Goal: Task Accomplishment & Management: Use online tool/utility

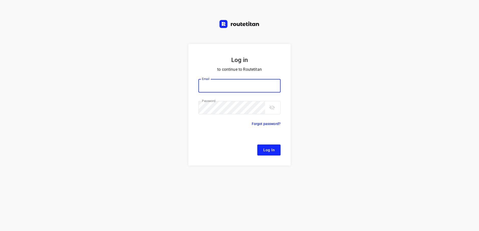
type input "[EMAIL_ADDRESS][DOMAIN_NAME]"
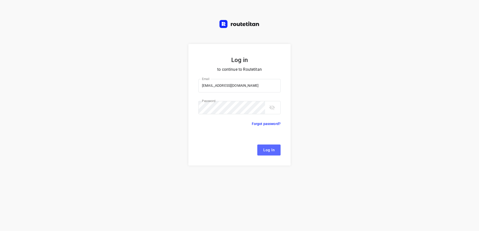
click at [271, 145] on button "Log In" at bounding box center [268, 150] width 23 height 11
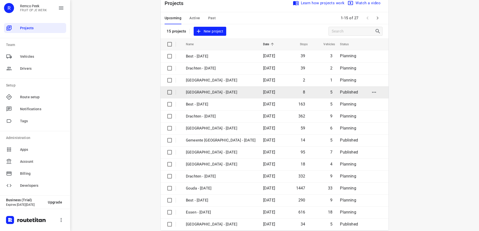
scroll to position [22, 0]
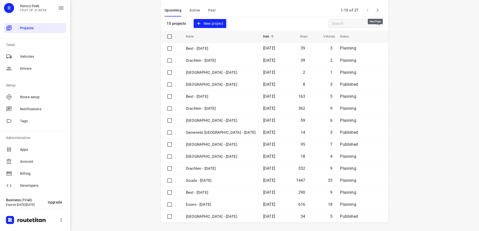
click at [377, 9] on icon "button" at bounding box center [378, 10] width 2 height 3
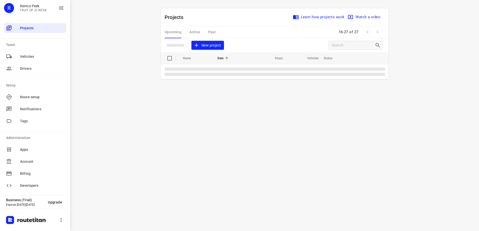
scroll to position [0, 0]
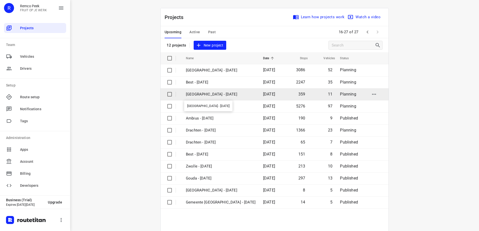
click at [202, 95] on p "[GEOGRAPHIC_DATA] - [DATE]" at bounding box center [221, 95] width 70 height 6
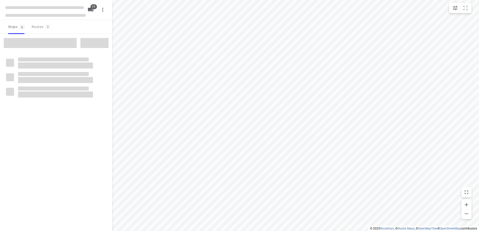
checkbox input "true"
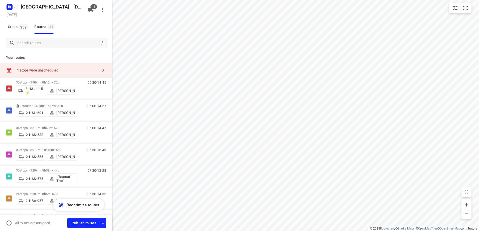
click at [98, 69] on button "button" at bounding box center [103, 70] width 10 height 10
click at [79, 51] on div "/" at bounding box center [56, 43] width 112 height 18
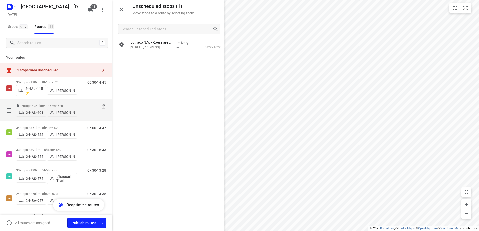
click at [53, 102] on div "27 stops • 340km • 8h57m • 52u 2-HAL-601 [PERSON_NAME]" at bounding box center [46, 111] width 61 height 18
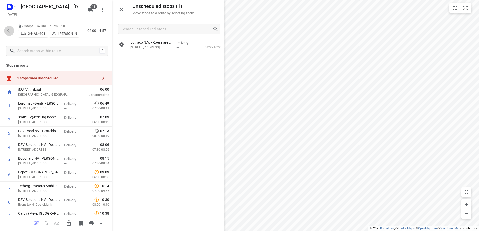
click at [10, 33] on icon "button" at bounding box center [9, 31] width 6 height 6
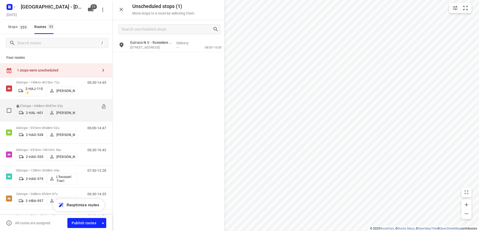
click at [101, 108] on button at bounding box center [103, 107] width 5 height 6
click at [102, 105] on icon at bounding box center [103, 106] width 3 height 5
click at [35, 104] on p "27 stops • 340km • 8h57m • 52u" at bounding box center [46, 106] width 61 height 4
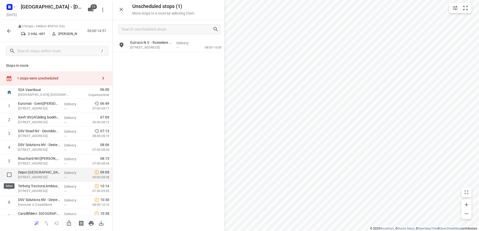
click at [9, 175] on input "checkbox" at bounding box center [9, 175] width 10 height 10
checkbox input "true"
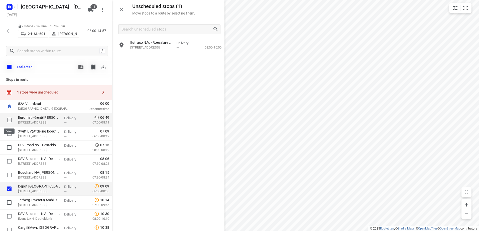
drag, startPoint x: 10, startPoint y: 189, endPoint x: 10, endPoint y: 125, distance: 64.1
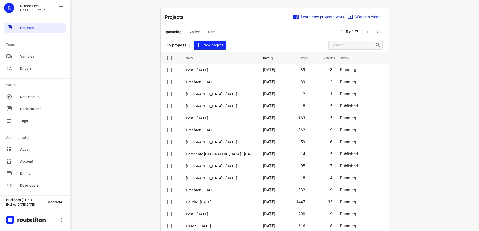
click at [195, 28] on button "Active" at bounding box center [194, 32] width 11 height 12
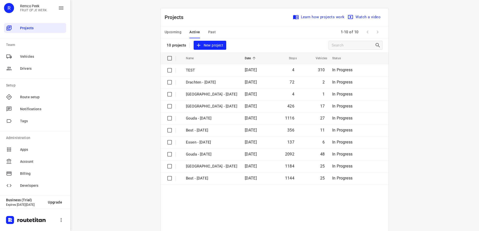
click at [179, 31] on span "Upcoming" at bounding box center [172, 32] width 17 height 6
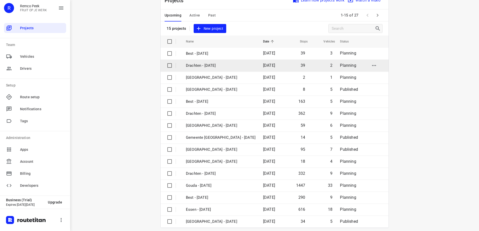
scroll to position [22, 0]
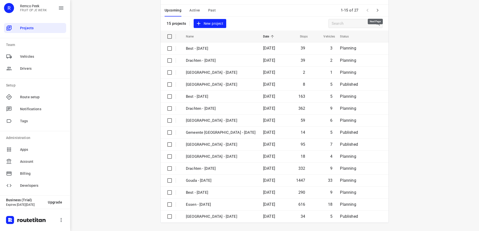
click at [377, 11] on icon "button" at bounding box center [377, 10] width 6 height 6
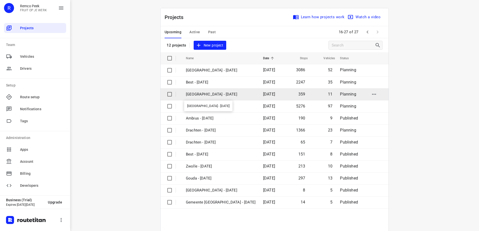
click at [222, 93] on p "[GEOGRAPHIC_DATA] - [DATE]" at bounding box center [221, 95] width 70 height 6
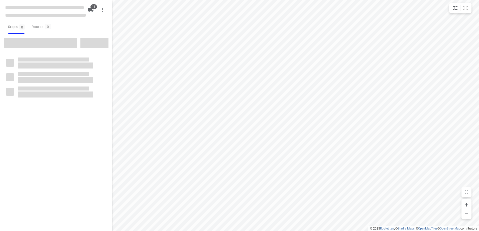
checkbox input "true"
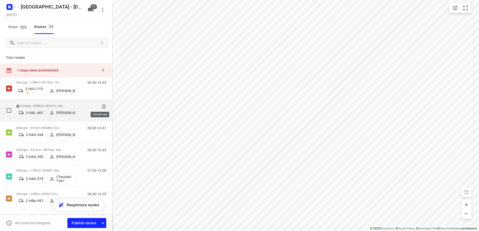
click at [101, 105] on icon at bounding box center [103, 106] width 5 height 5
click at [32, 102] on div "27 stops • 340km • 8h57m • 52u 2-HAL-601 [PERSON_NAME]" at bounding box center [46, 111] width 61 height 18
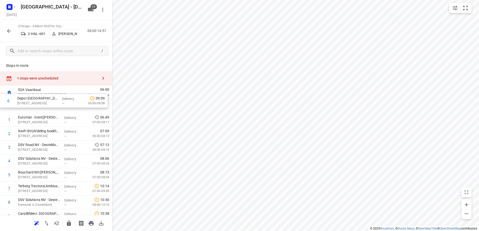
drag, startPoint x: 32, startPoint y: 173, endPoint x: 31, endPoint y: 94, distance: 78.9
click at [12, 109] on input "checkbox" at bounding box center [9, 106] width 10 height 10
checkbox input "true"
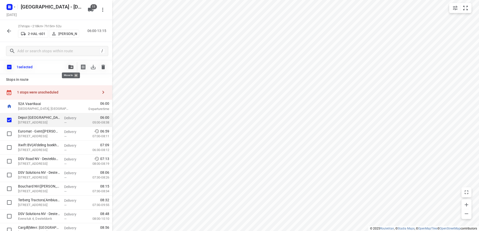
click at [72, 68] on icon "button" at bounding box center [70, 67] width 5 height 4
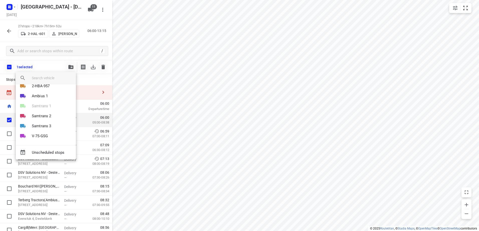
scroll to position [59, 0]
click at [51, 134] on li "V-75-GSG" at bounding box center [46, 134] width 60 height 10
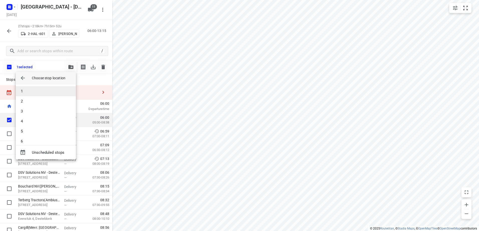
click at [47, 94] on li "1" at bounding box center [46, 91] width 60 height 10
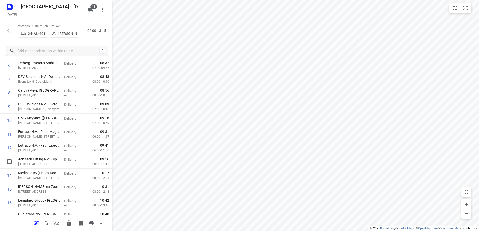
scroll to position [6, 0]
